Goal: Transaction & Acquisition: Download file/media

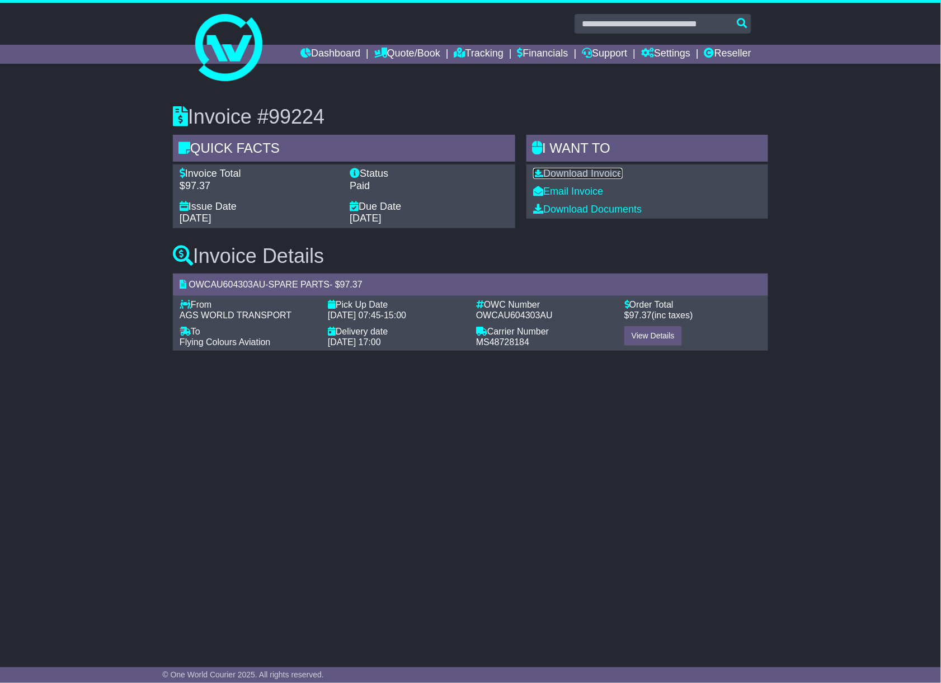
click at [569, 173] on link "Download Invoice" at bounding box center [577, 173] width 89 height 11
click at [582, 175] on link "Download Invoice" at bounding box center [577, 173] width 89 height 11
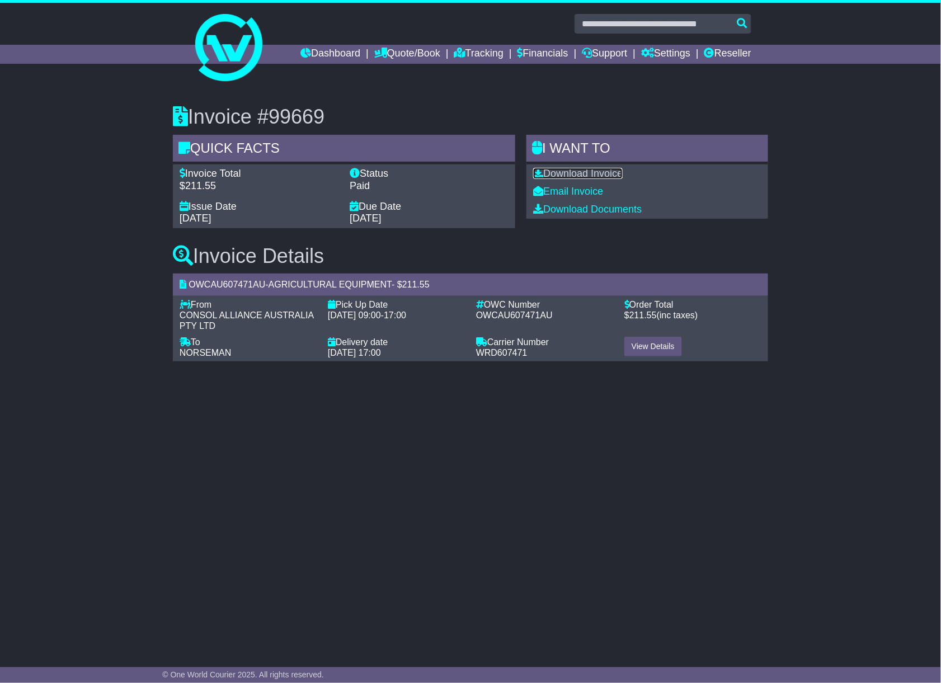
click at [569, 170] on link "Download Invoice" at bounding box center [577, 173] width 89 height 11
